Goal: Entertainment & Leisure: Consume media (video, audio)

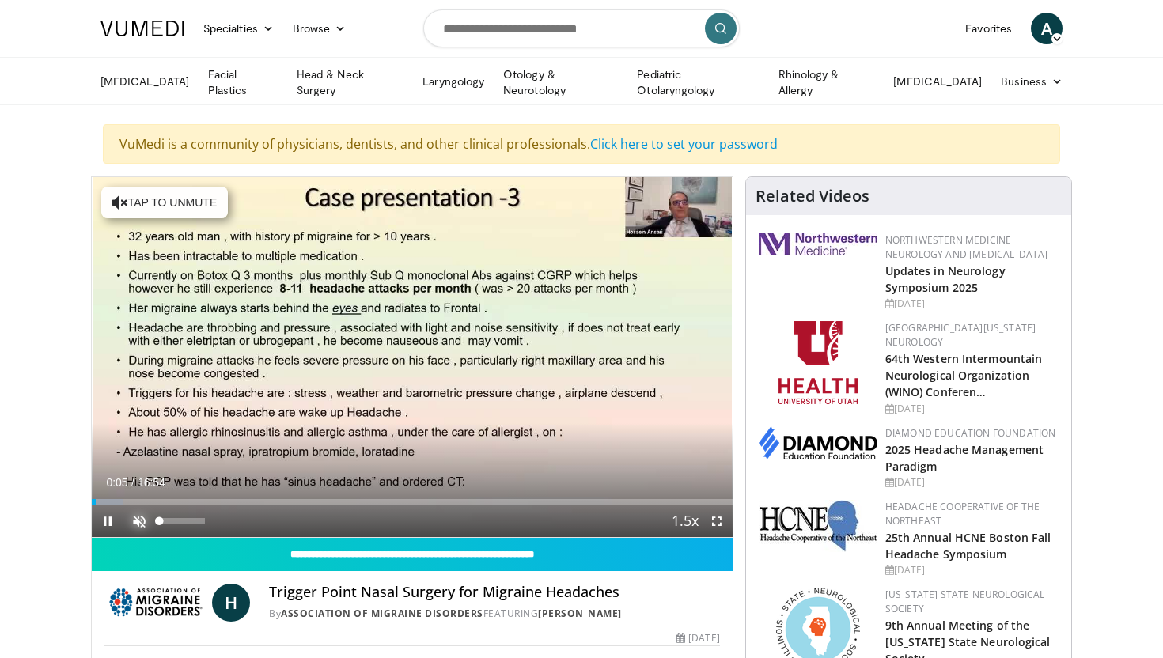
click at [139, 516] on span "Video Player" at bounding box center [139, 522] width 32 height 32
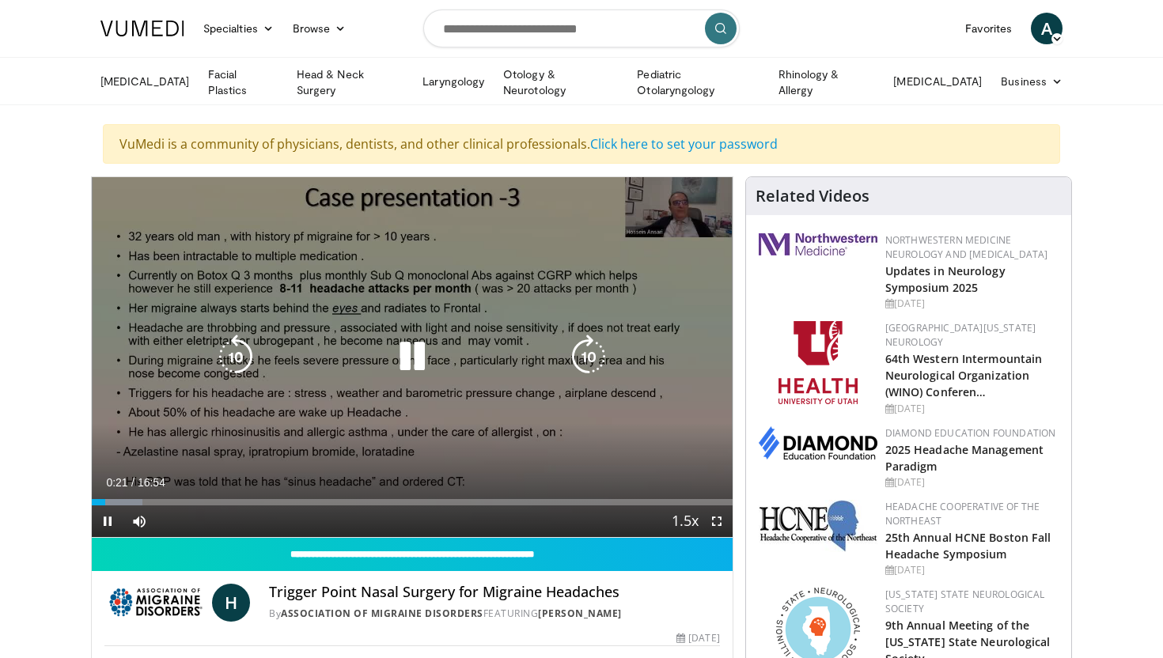
click at [582, 352] on icon "Video Player" at bounding box center [589, 357] width 44 height 44
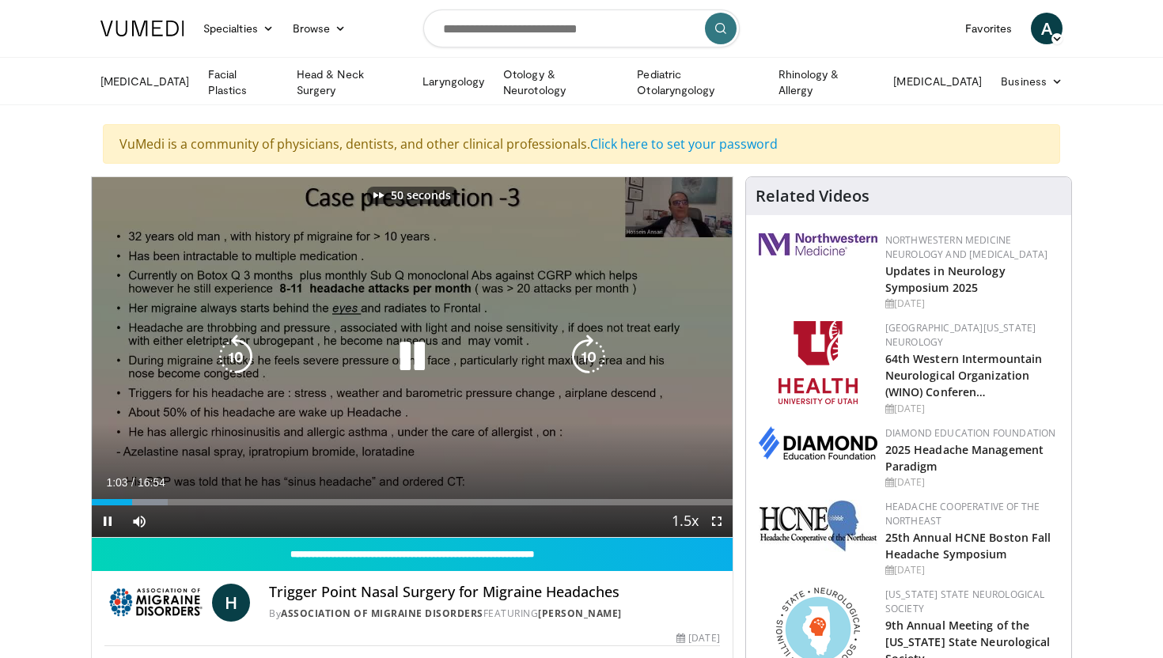
click at [582, 352] on icon "Video Player" at bounding box center [589, 357] width 44 height 44
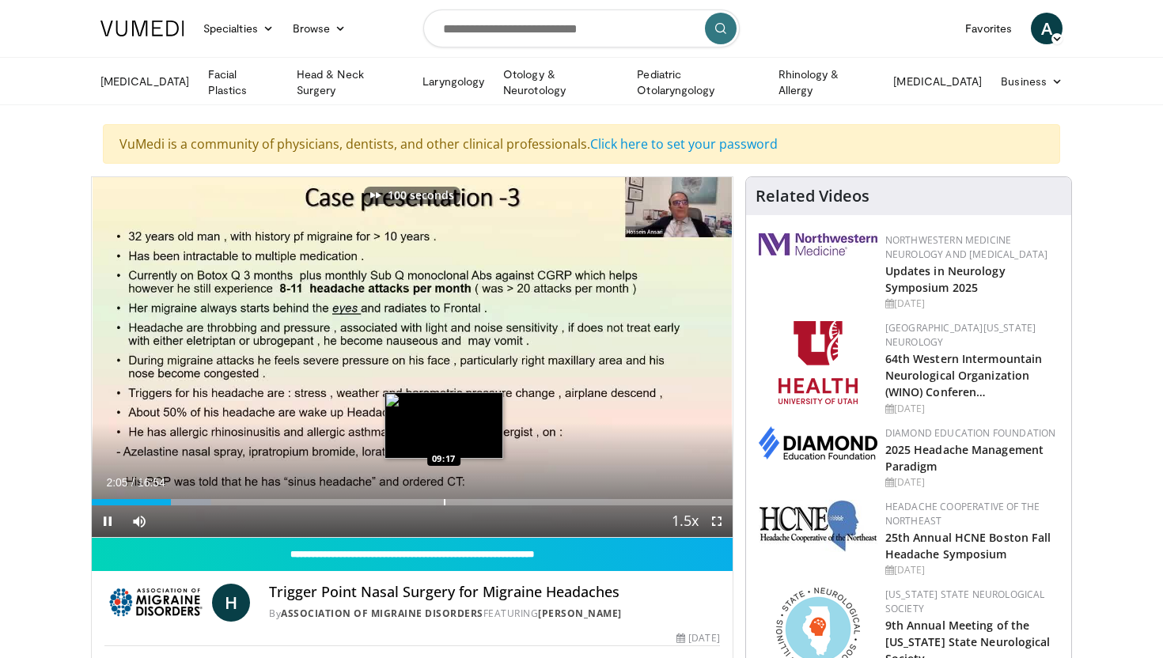
click at [444, 493] on div "Loaded : 18.70% 02:04 09:17" at bounding box center [412, 498] width 641 height 15
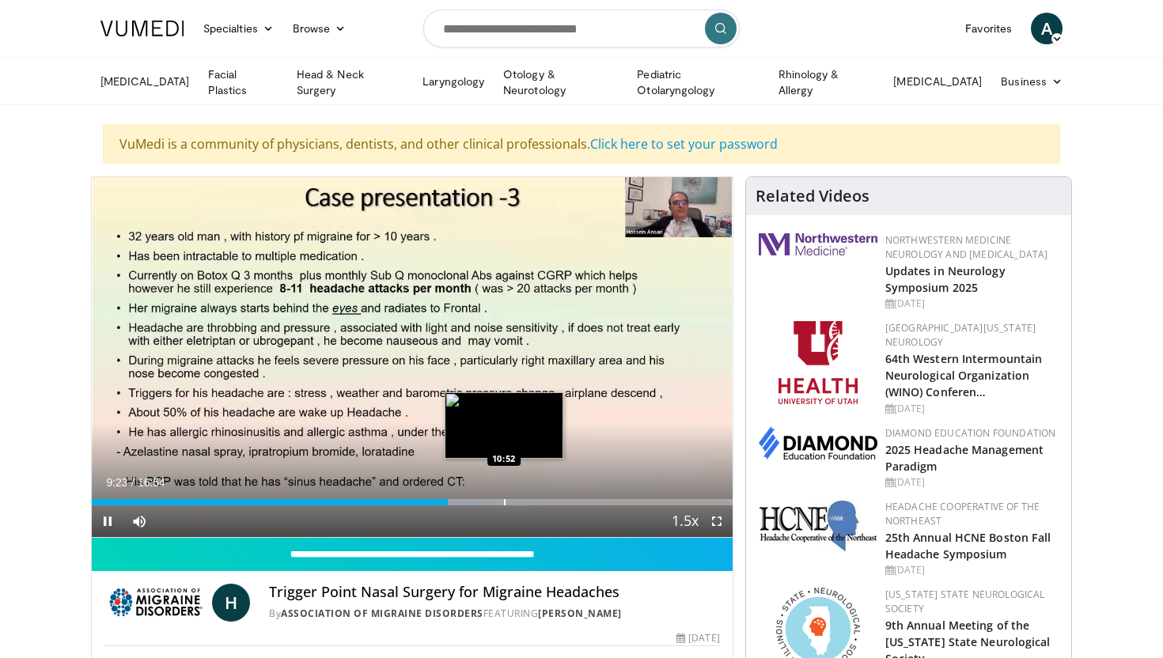
click at [504, 499] on div "Progress Bar" at bounding box center [505, 502] width 2 height 6
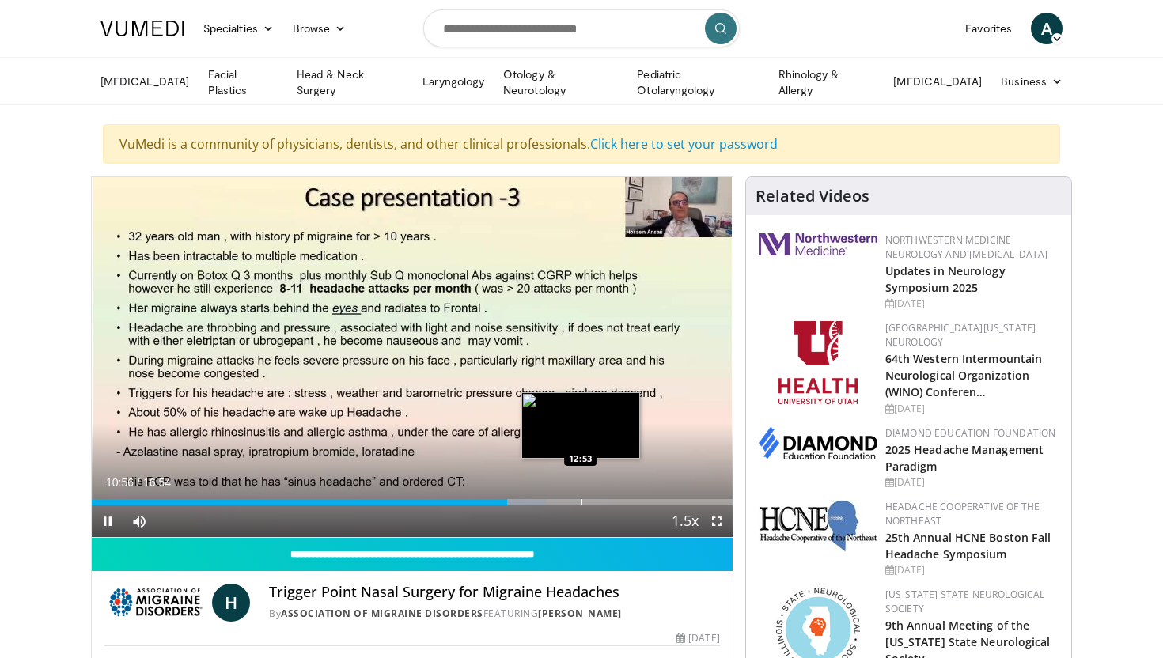
click at [581, 502] on div "Progress Bar" at bounding box center [582, 502] width 2 height 6
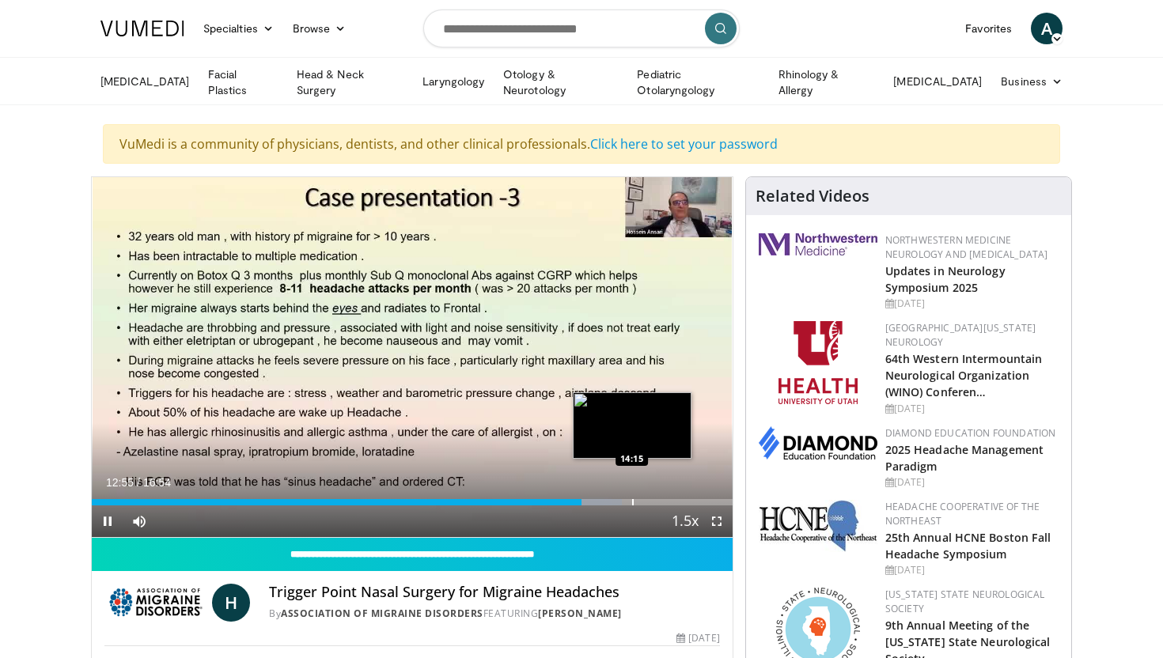
click at [632, 500] on div "Progress Bar" at bounding box center [633, 502] width 2 height 6
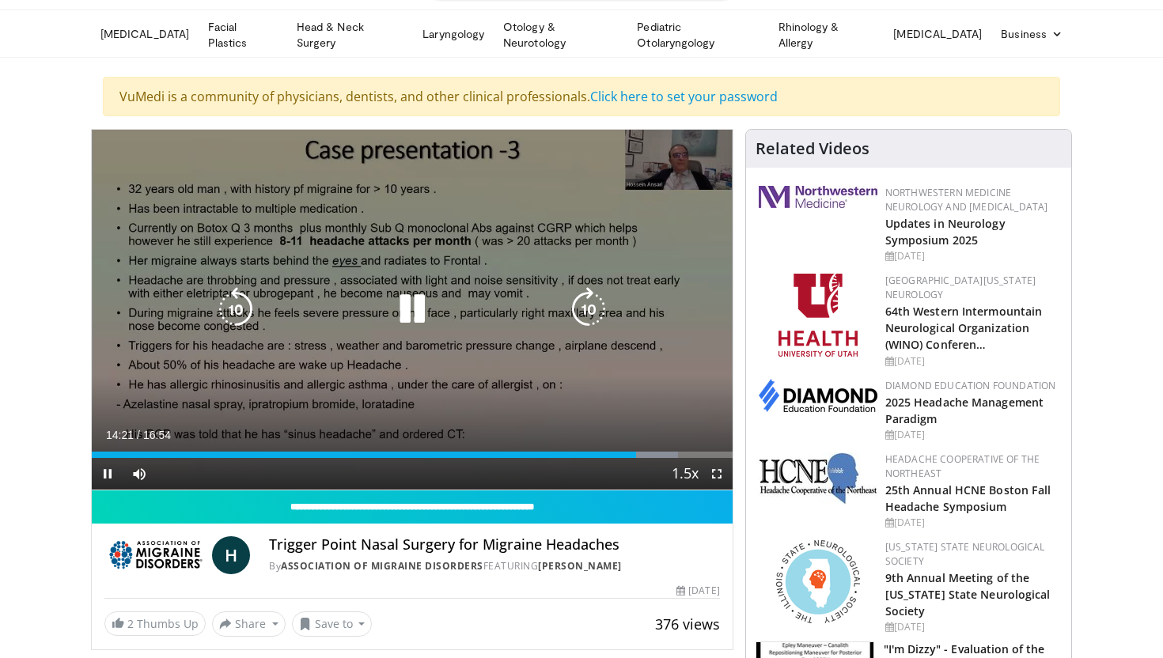
scroll to position [51, 0]
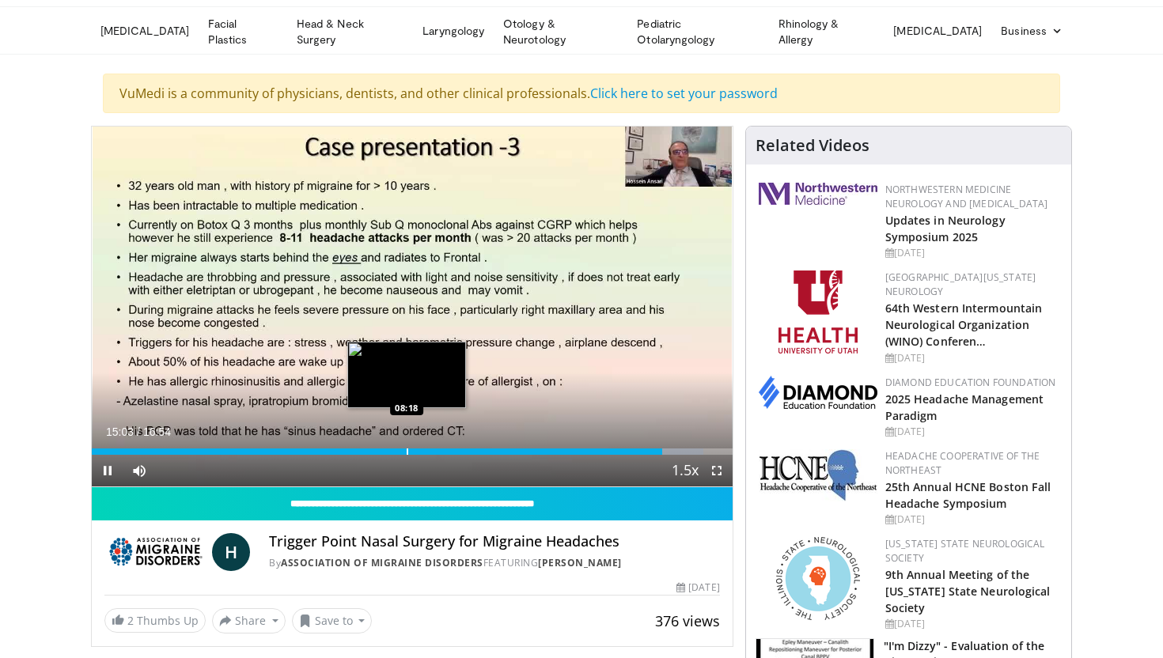
click at [407, 449] on div "Progress Bar" at bounding box center [408, 452] width 2 height 6
